Goal: Task Accomplishment & Management: Complete application form

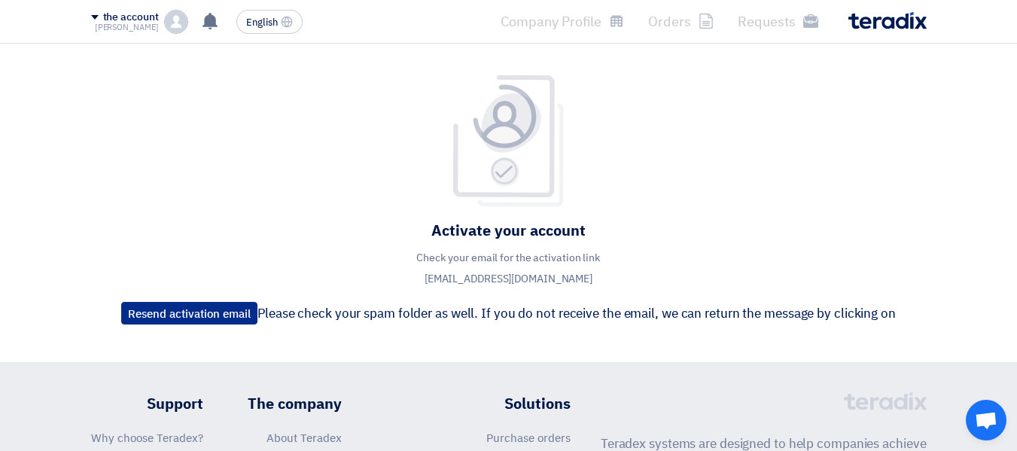
click at [219, 316] on font "Resend activation email" at bounding box center [189, 314] width 123 height 17
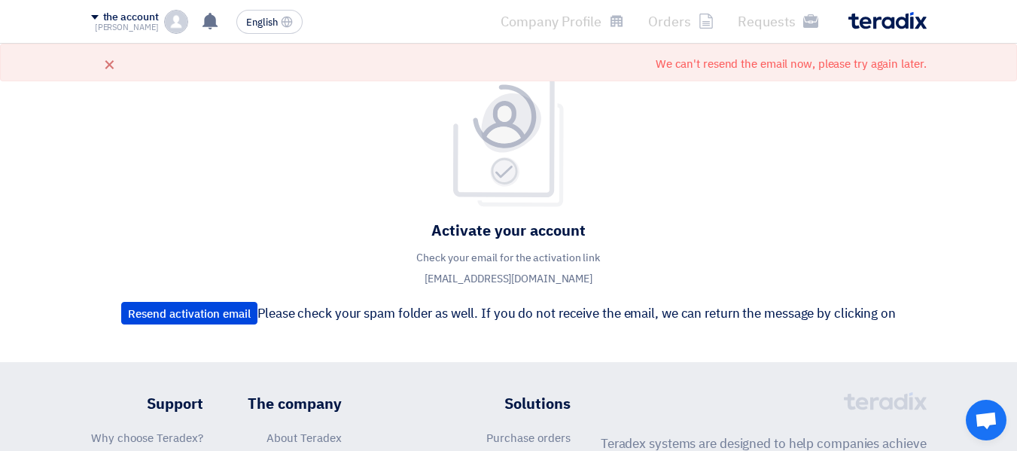
click at [874, 19] on img at bounding box center [887, 20] width 78 height 17
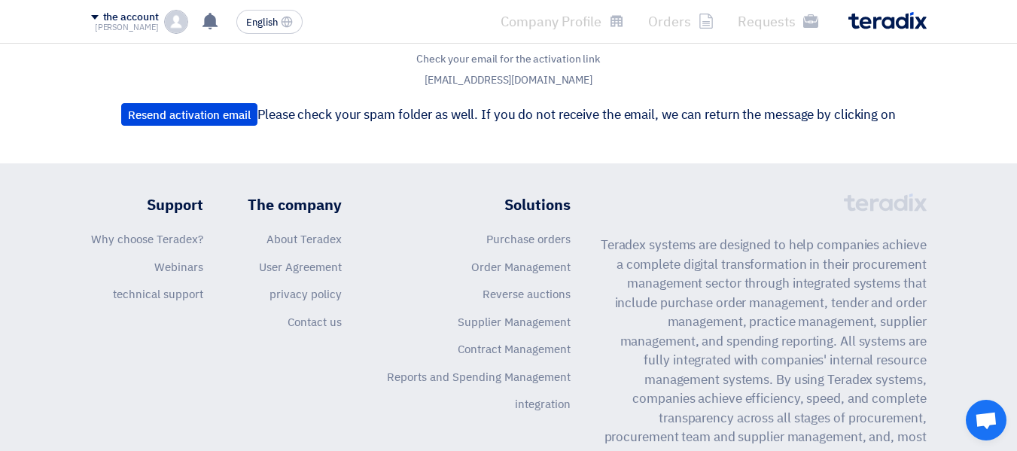
scroll to position [311, 0]
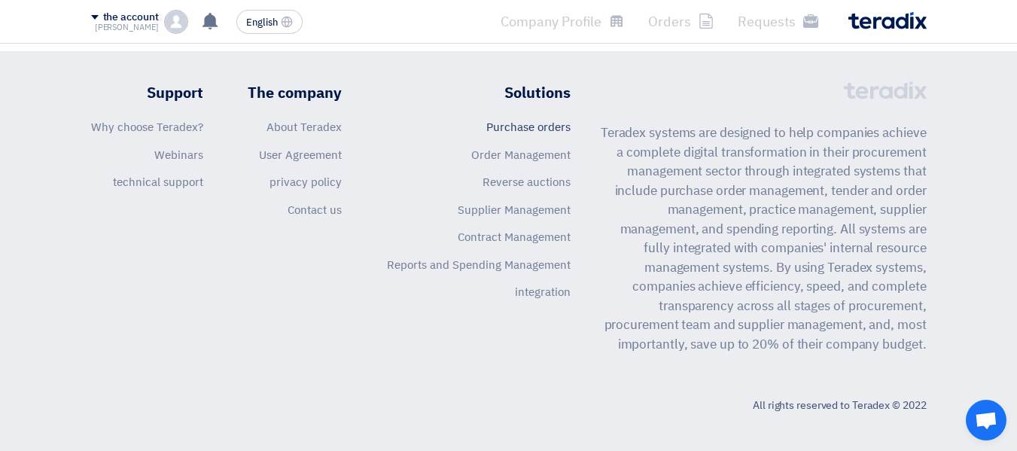
click at [548, 125] on font "Purchase orders" at bounding box center [528, 127] width 84 height 17
